Goal: Transaction & Acquisition: Purchase product/service

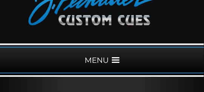
scroll to position [60, 0]
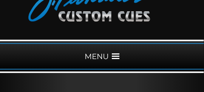
click at [112, 56] on span at bounding box center [116, 56] width 8 height 8
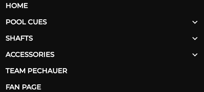
scroll to position [121, 0]
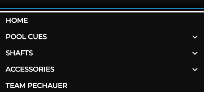
click at [24, 20] on link "Home" at bounding box center [102, 20] width 204 height 16
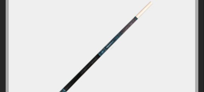
scroll to position [1840, 0]
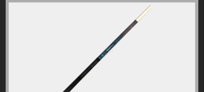
click at [97, 49] on img at bounding box center [101, 55] width 116 height 116
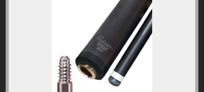
scroll to position [1985, 0]
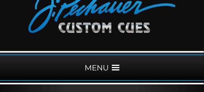
scroll to position [45, 0]
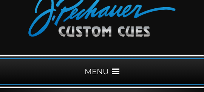
click at [114, 70] on span at bounding box center [116, 71] width 8 height 8
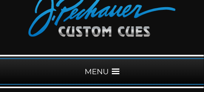
click at [103, 70] on div "MENU" at bounding box center [102, 71] width 204 height 26
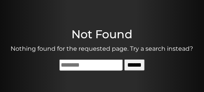
scroll to position [106, 0]
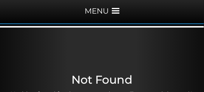
click at [118, 12] on span at bounding box center [116, 11] width 8 height 8
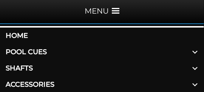
click at [37, 51] on link "Pool Cues" at bounding box center [102, 52] width 204 height 16
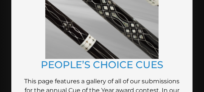
scroll to position [1221, 0]
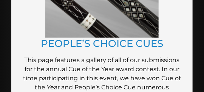
click at [108, 41] on link "PEOPLE’S CHOICE CUES" at bounding box center [102, 43] width 122 height 12
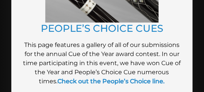
scroll to position [1252, 0]
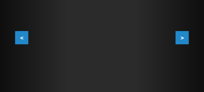
scroll to position [196, 0]
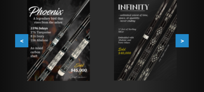
click at [182, 41] on button ">" at bounding box center [181, 40] width 13 height 13
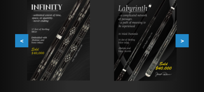
click at [182, 41] on button ">" at bounding box center [181, 40] width 13 height 13
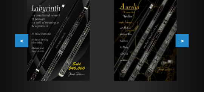
click at [182, 41] on button ">" at bounding box center [181, 40] width 13 height 13
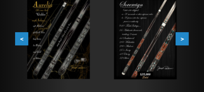
scroll to position [211, 0]
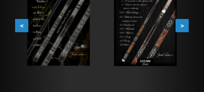
click at [181, 29] on button ">" at bounding box center [181, 25] width 13 height 13
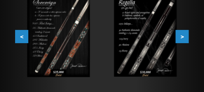
scroll to position [181, 0]
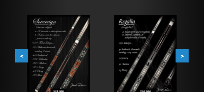
click at [183, 54] on button ">" at bounding box center [181, 55] width 13 height 13
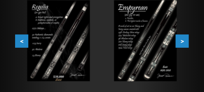
scroll to position [196, 0]
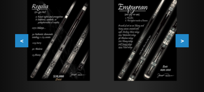
click at [180, 43] on button ">" at bounding box center [181, 40] width 13 height 13
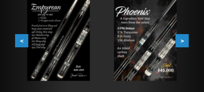
click at [180, 43] on button ">" at bounding box center [181, 40] width 13 height 13
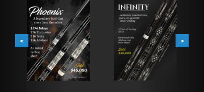
click at [180, 43] on button ">" at bounding box center [181, 40] width 13 height 13
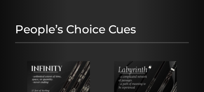
scroll to position [90, 0]
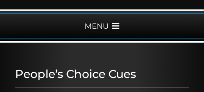
click at [114, 25] on span at bounding box center [116, 26] width 8 height 8
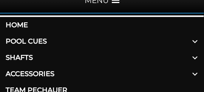
scroll to position [121, 0]
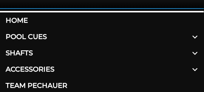
click at [195, 36] on span at bounding box center [194, 37] width 18 height 16
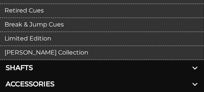
scroll to position [256, 0]
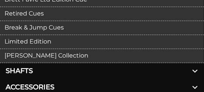
click at [53, 28] on link "Break & Jump Cues" at bounding box center [102, 28] width 204 height 14
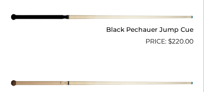
scroll to position [769, 0]
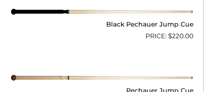
click at [135, 11] on img at bounding box center [102, 11] width 182 height 31
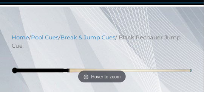
scroll to position [136, 0]
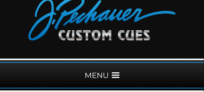
scroll to position [60, 0]
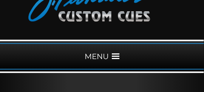
click at [118, 56] on span at bounding box center [116, 56] width 8 height 8
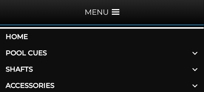
scroll to position [106, 0]
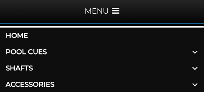
click at [196, 51] on span at bounding box center [194, 52] width 18 height 16
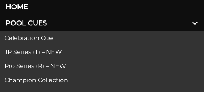
scroll to position [136, 0]
